Goal: Information Seeking & Learning: Learn about a topic

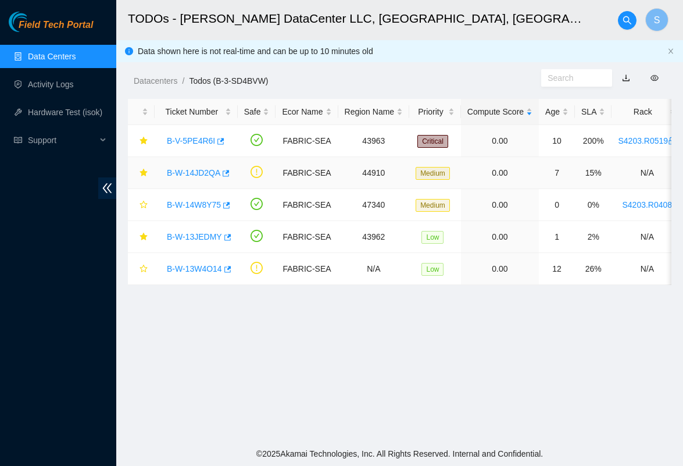
click at [202, 173] on link "B-W-14JD2QA" at bounding box center [193, 172] width 53 height 9
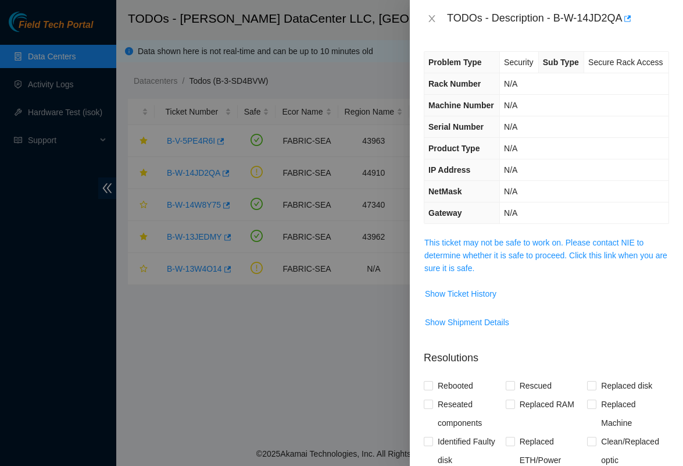
click at [443, 274] on span "This ticket may not be safe to work on. Please contact NIE to determine whether…" at bounding box center [547, 255] width 244 height 38
click at [446, 272] on link "This ticket may not be safe to work on. Please contact NIE to determine whether…" at bounding box center [546, 255] width 243 height 35
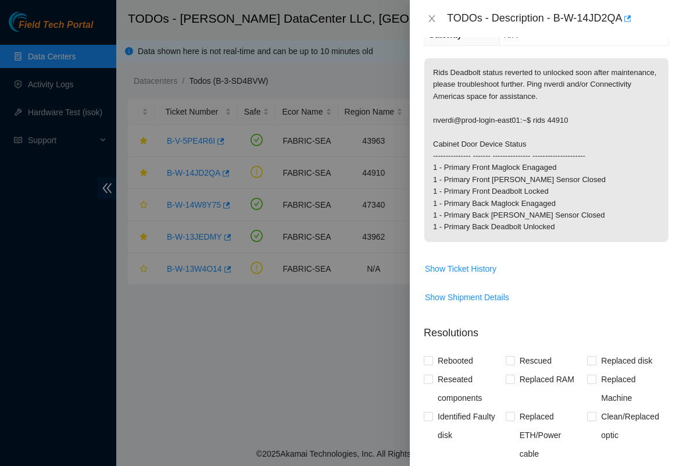
scroll to position [179, 0]
click at [478, 274] on span "Show Ticket History" at bounding box center [461, 268] width 72 height 13
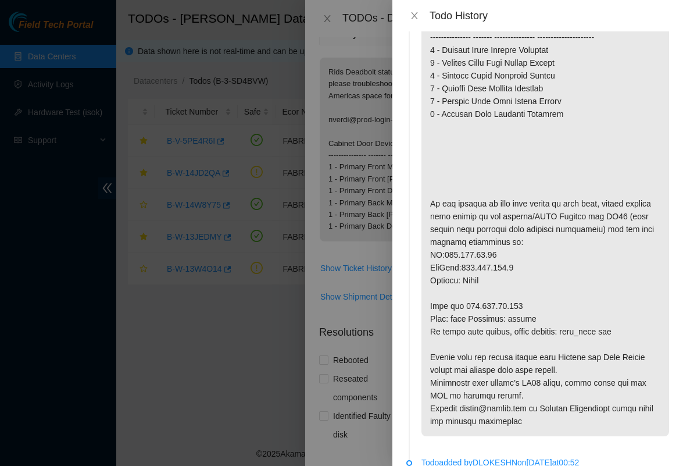
scroll to position [627, 0]
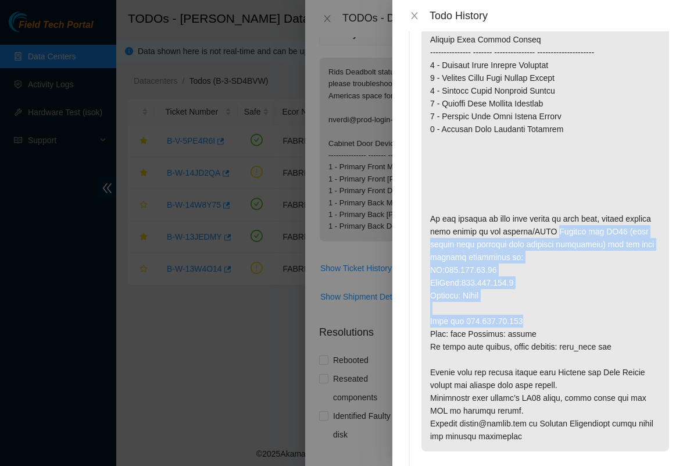
drag, startPoint x: 552, startPoint y: 247, endPoint x: 544, endPoint y: 333, distance: 86.4
click at [544, 333] on p at bounding box center [546, 200] width 248 height 504
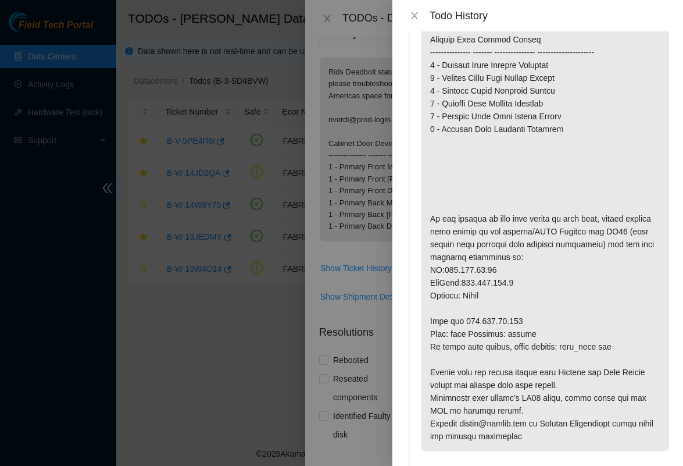
click at [544, 338] on p at bounding box center [546, 200] width 248 height 504
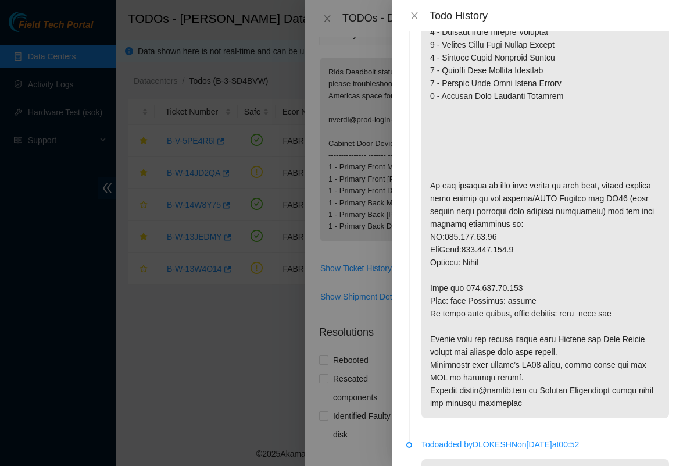
scroll to position [672, 0]
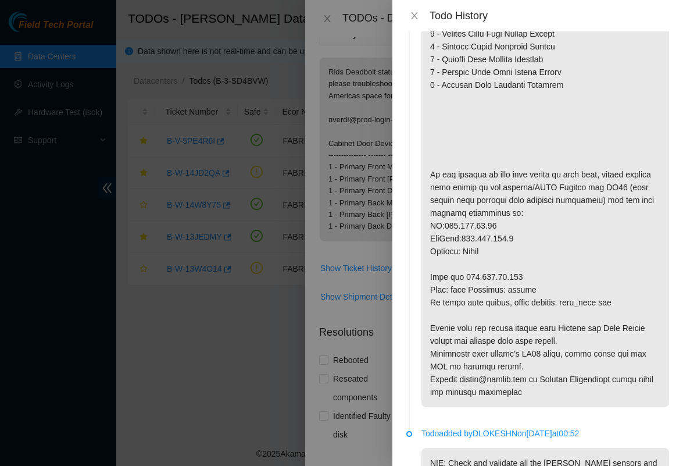
drag, startPoint x: 493, startPoint y: 260, endPoint x: 496, endPoint y: 267, distance: 8.3
click at [496, 267] on p at bounding box center [546, 155] width 248 height 504
drag, startPoint x: 496, startPoint y: 267, endPoint x: 485, endPoint y: 274, distance: 12.8
click at [485, 274] on p at bounding box center [546, 155] width 248 height 504
click at [478, 276] on p at bounding box center [546, 155] width 248 height 504
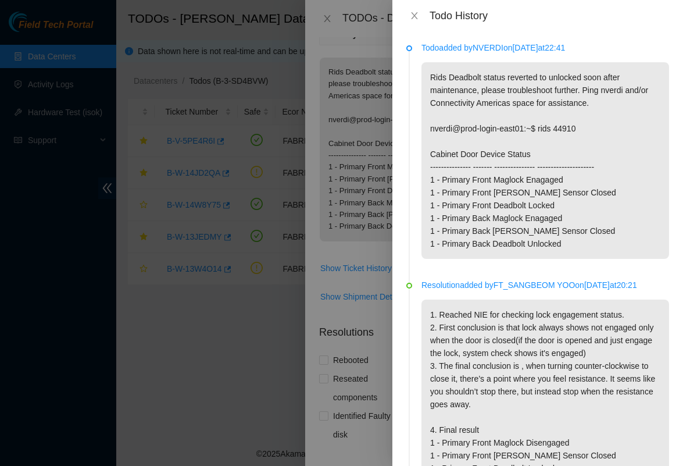
scroll to position [0, 0]
click at [416, 13] on icon "close" at bounding box center [414, 15] width 9 height 9
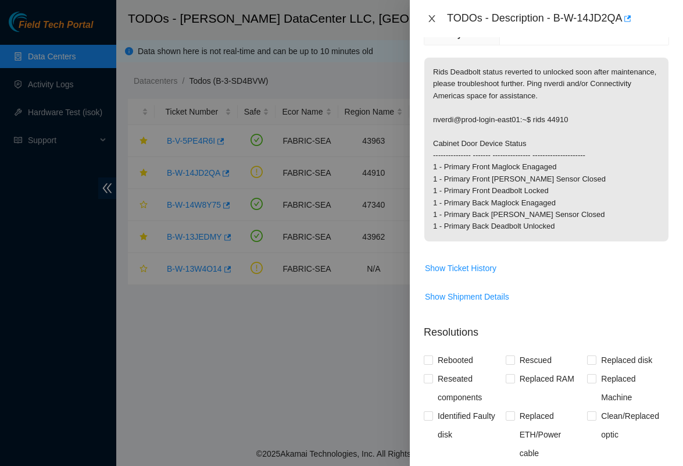
click at [429, 19] on icon "close" at bounding box center [431, 18] width 9 height 9
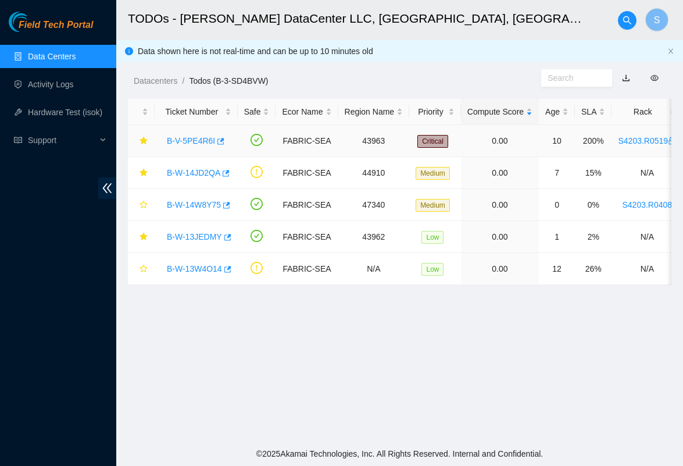
click at [206, 142] on link "B-V-5PE4R6I" at bounding box center [191, 140] width 48 height 9
